Goal: Information Seeking & Learning: Learn about a topic

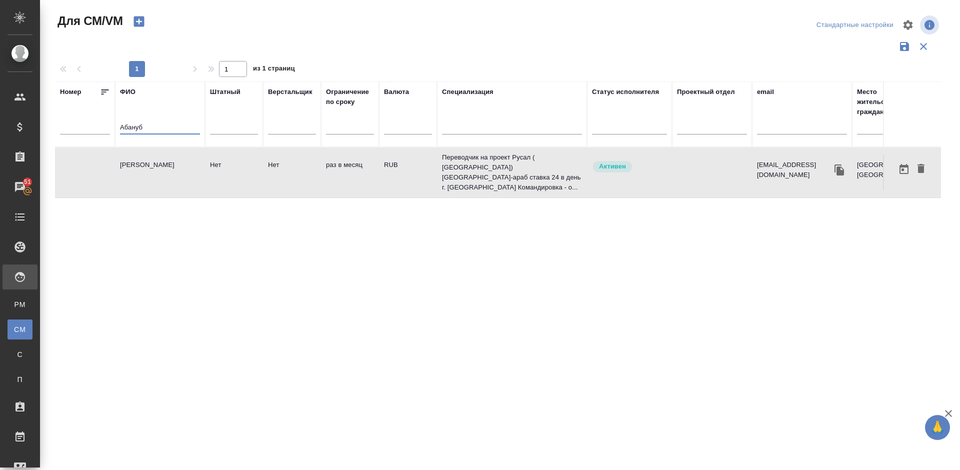
drag, startPoint x: 152, startPoint y: 130, endPoint x: 111, endPoint y: 129, distance: 41.5
click at [111, 129] on tr "Номер ФИО Абануб Штатный Верстальщик Ограничение по сроку Валюта Специализация …" at bounding box center [589, 115] width 1068 height 66
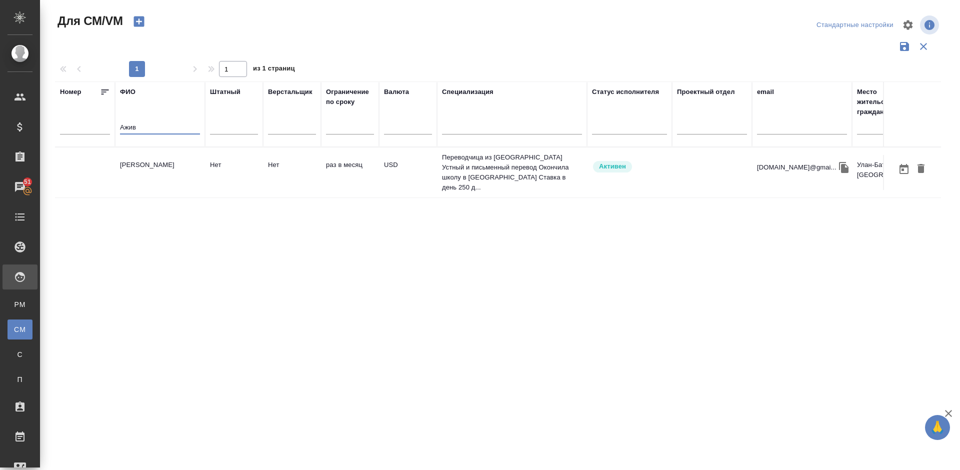
type input "Ажив"
click at [167, 157] on td "[PERSON_NAME]" at bounding box center [160, 172] width 90 height 35
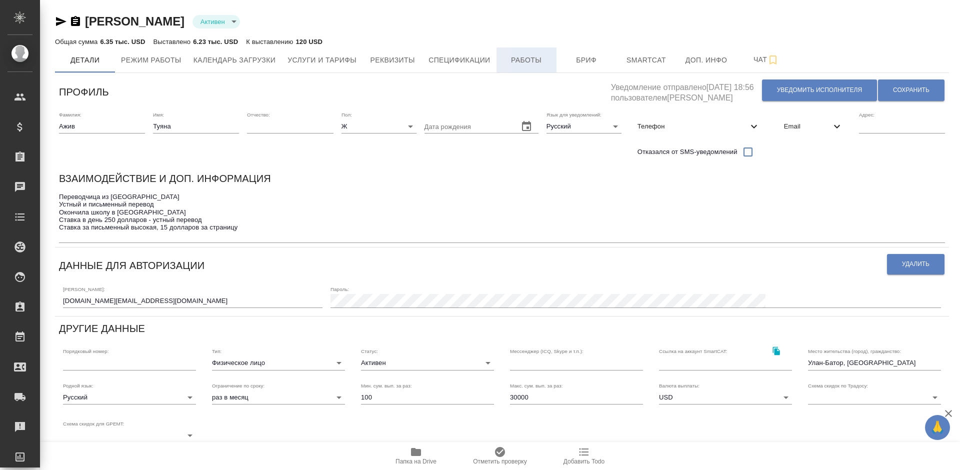
click at [529, 58] on span "Работы" at bounding box center [527, 60] width 48 height 13
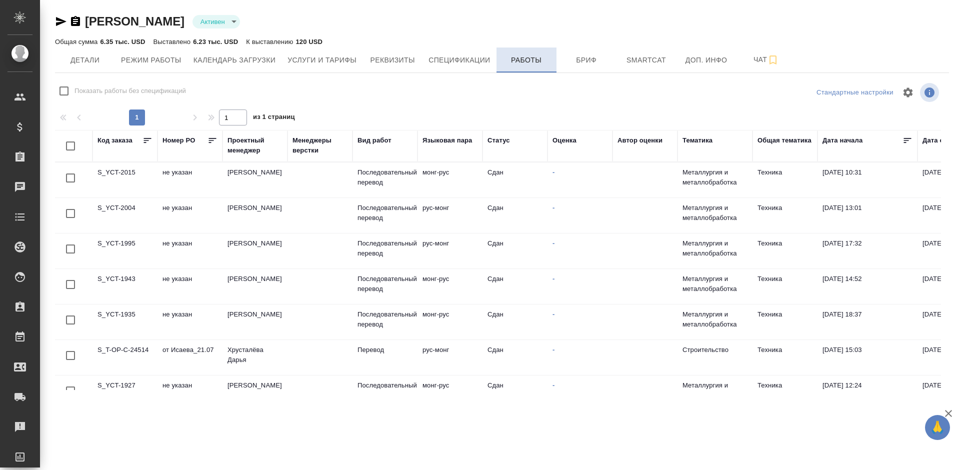
checkbox input "false"
click at [461, 60] on span "Спецификации" at bounding box center [460, 60] width 62 height 13
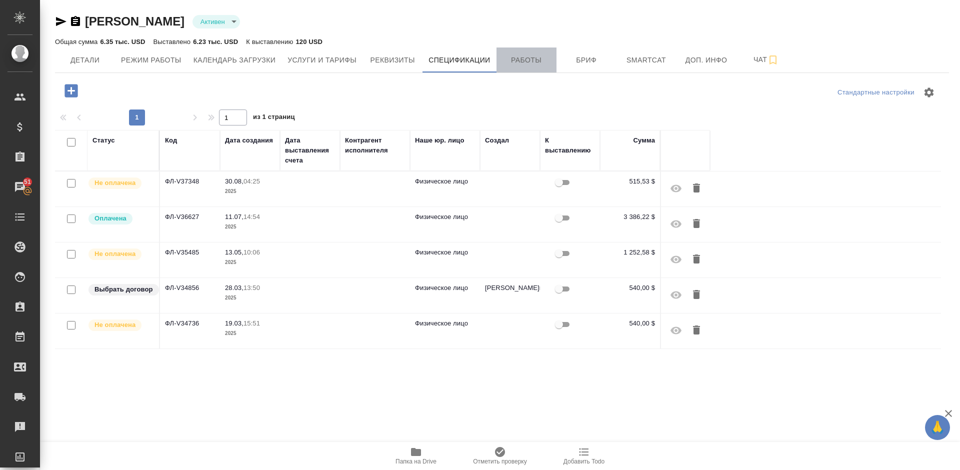
click at [532, 59] on span "Работы" at bounding box center [527, 60] width 48 height 13
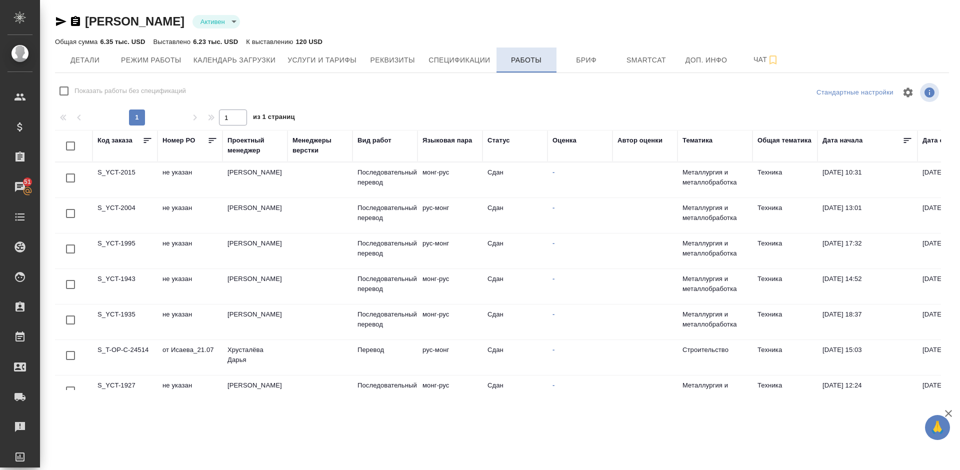
checkbox input "false"
click at [84, 46] on div "Общая сумма 6.35 тыс. USD" at bounding box center [100, 42] width 91 height 12
click at [97, 64] on span "Детали" at bounding box center [85, 60] width 48 height 13
